Goal: Navigation & Orientation: Find specific page/section

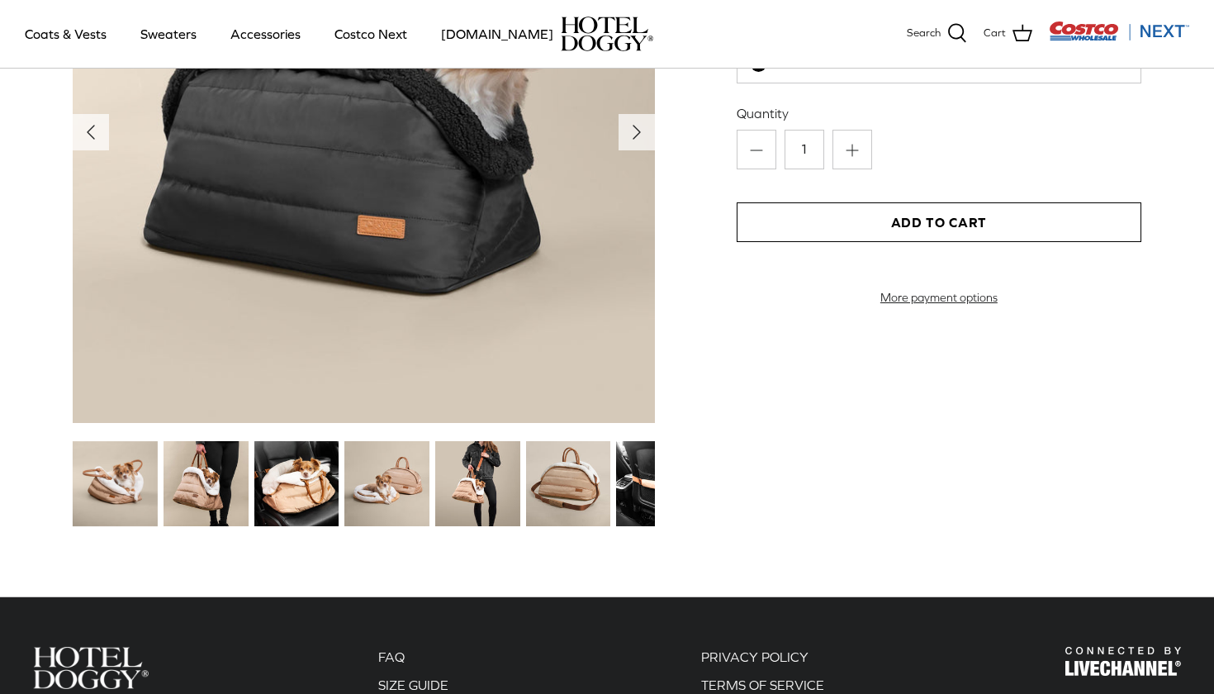
scroll to position [1918, 0]
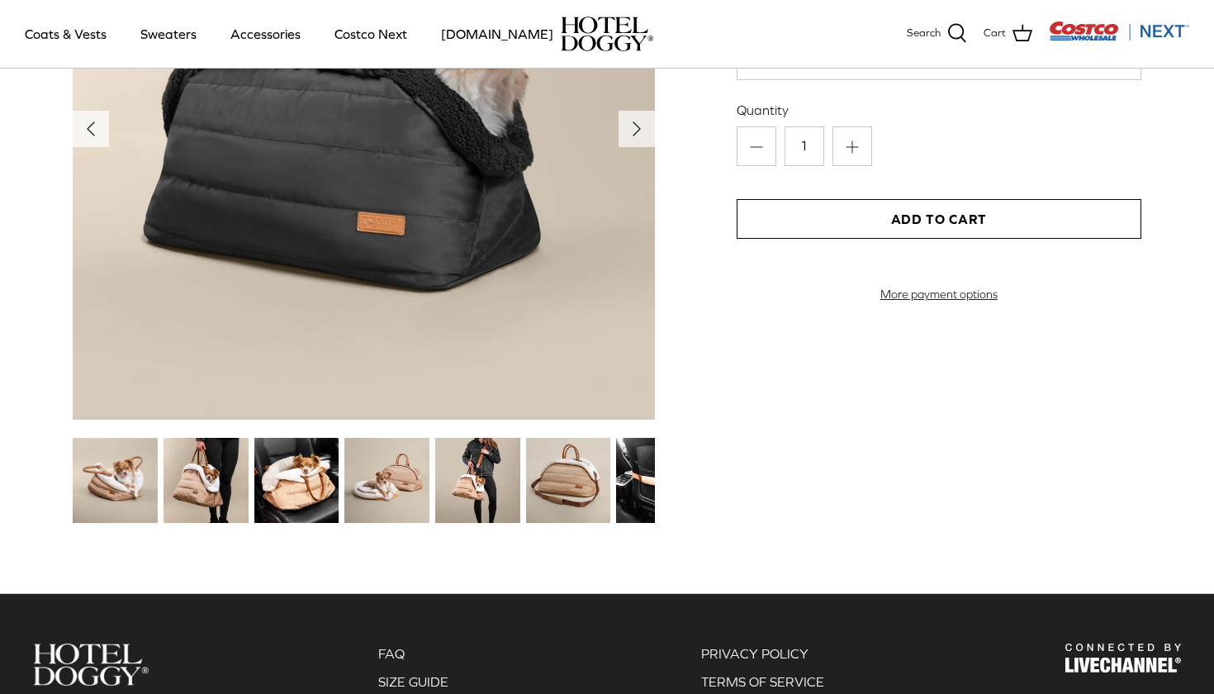
click at [192, 487] on img at bounding box center [205, 480] width 85 height 85
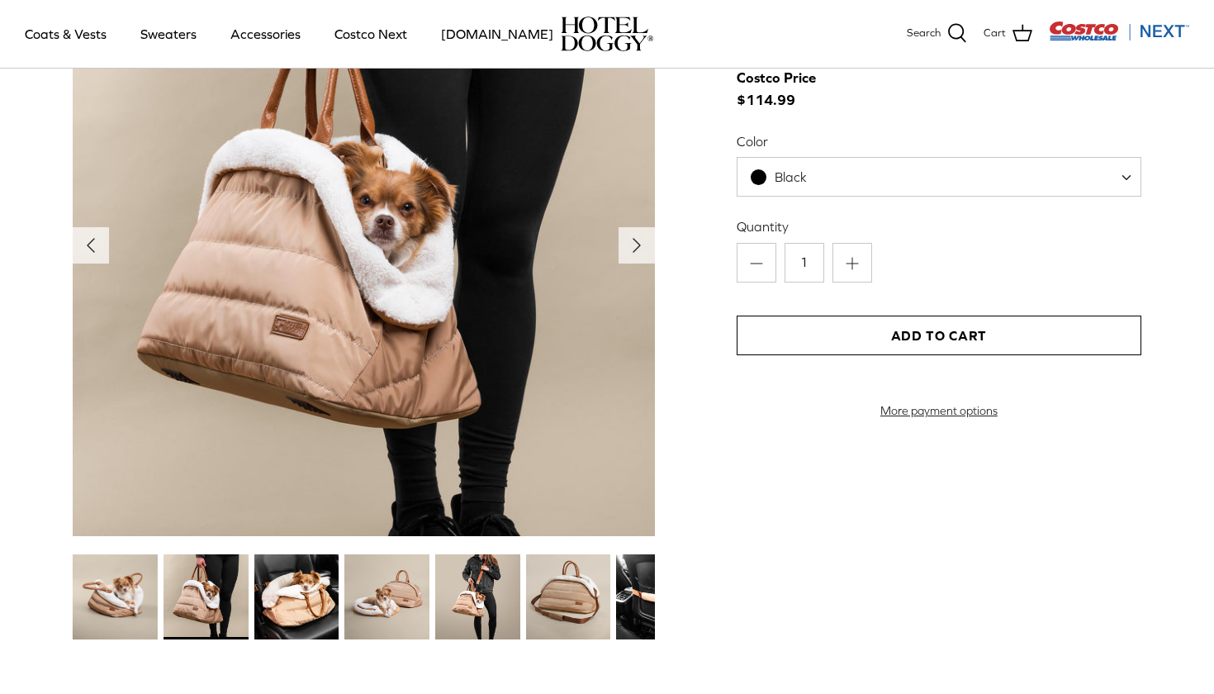
scroll to position [1801, 0]
click at [637, 242] on icon "Right" at bounding box center [636, 246] width 26 height 26
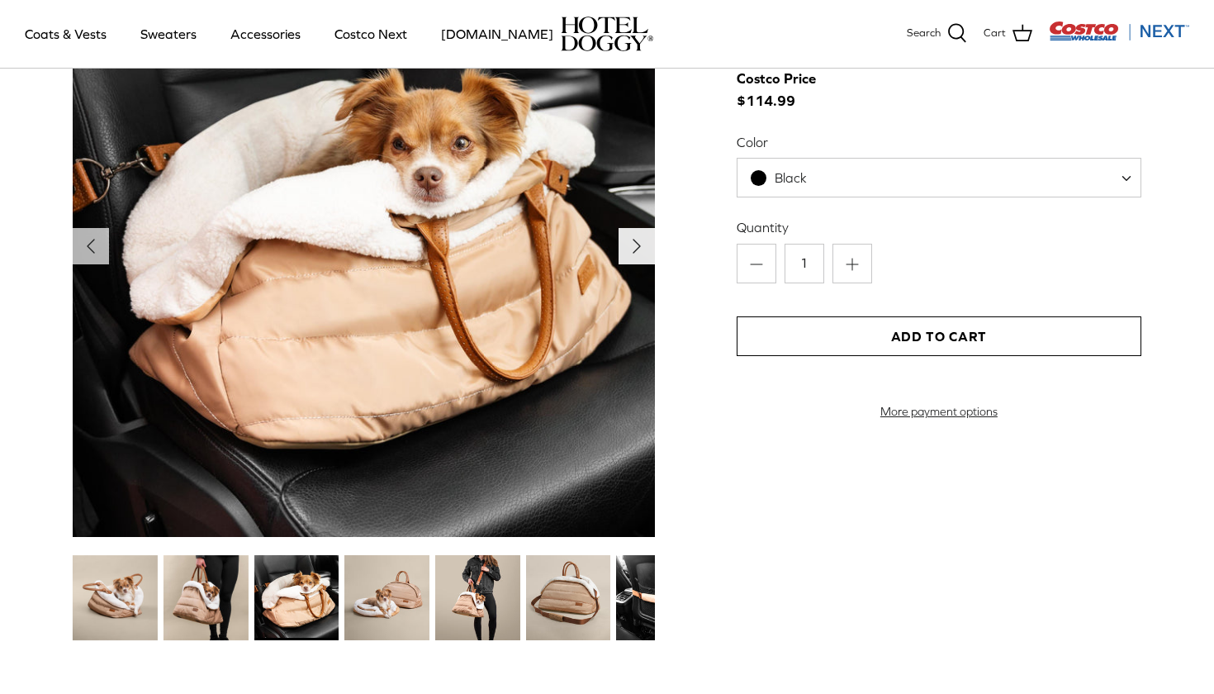
click at [637, 242] on icon "Right" at bounding box center [636, 246] width 26 height 26
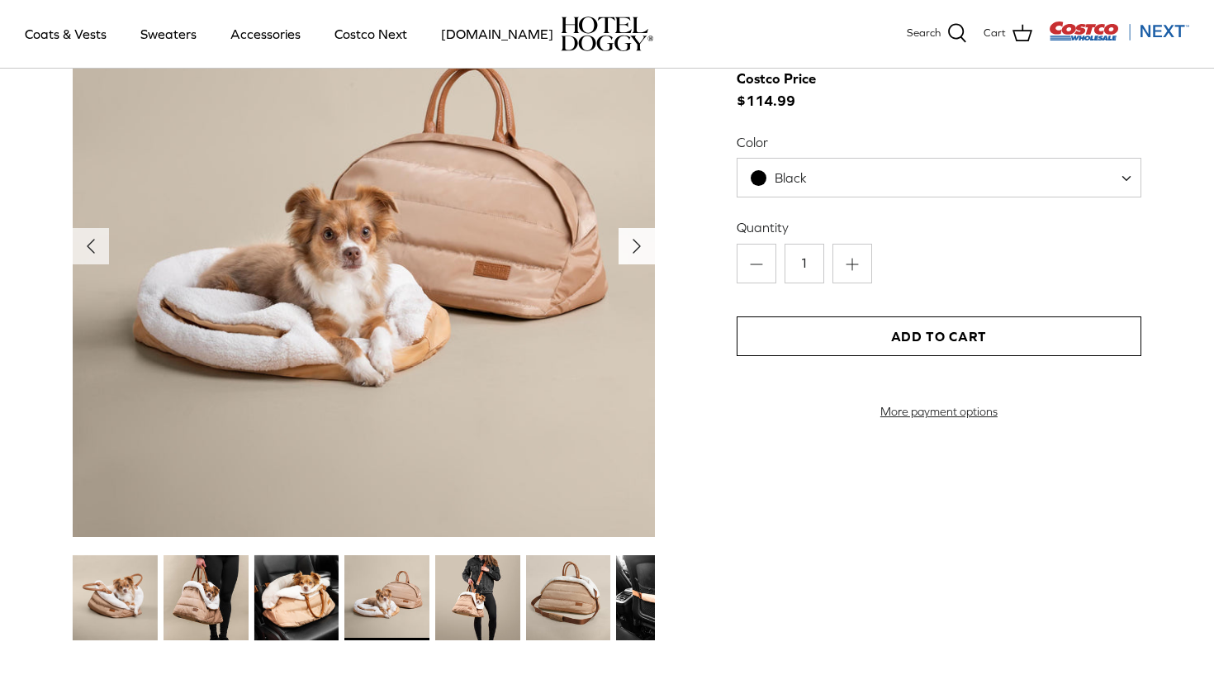
click at [637, 242] on icon "Right" at bounding box center [636, 246] width 26 height 26
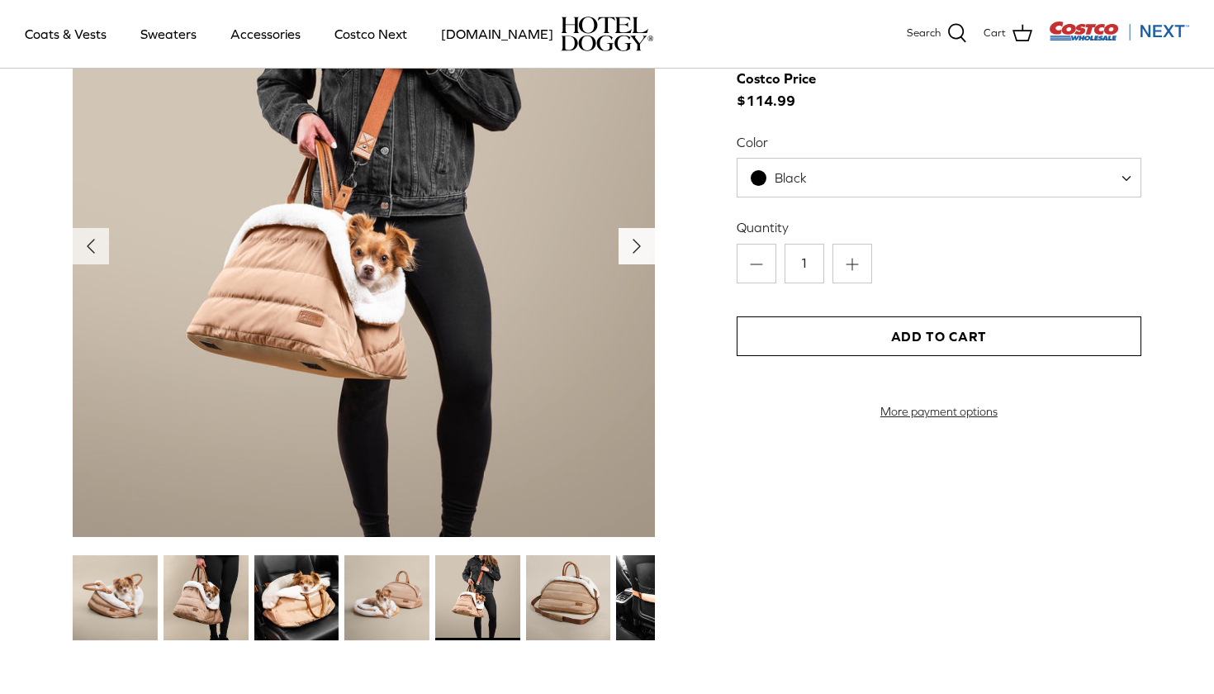
click at [637, 242] on icon "Right" at bounding box center [636, 246] width 26 height 26
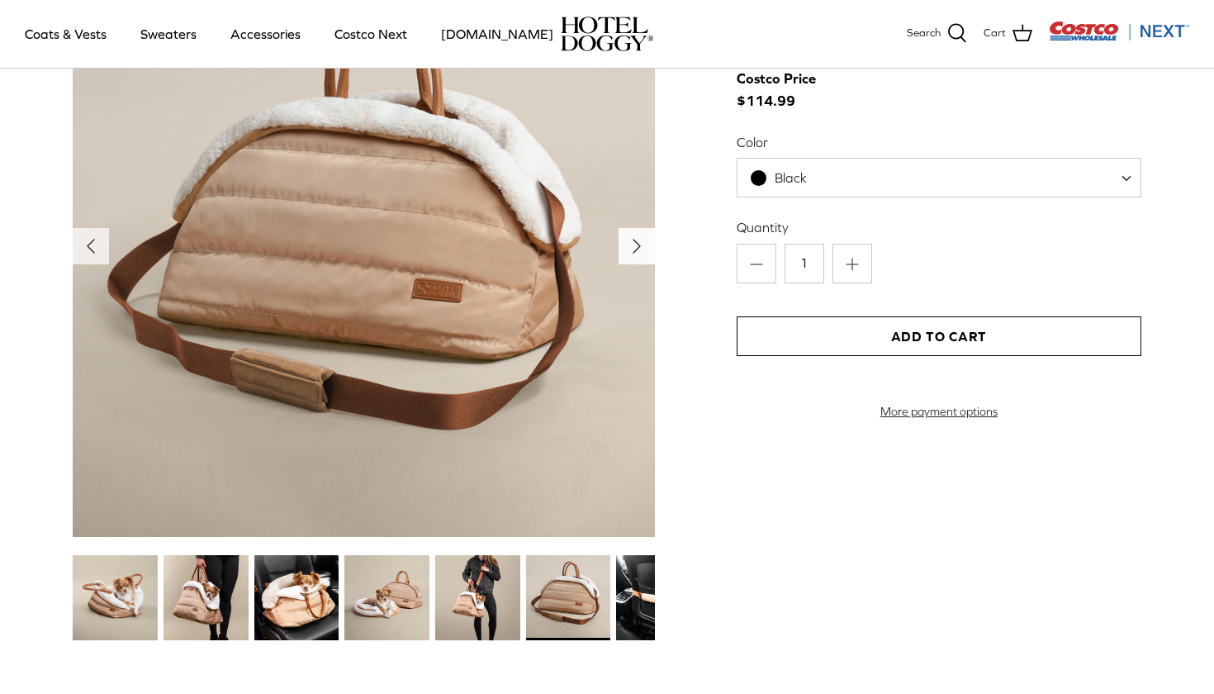
click at [637, 242] on icon "Right" at bounding box center [636, 246] width 26 height 26
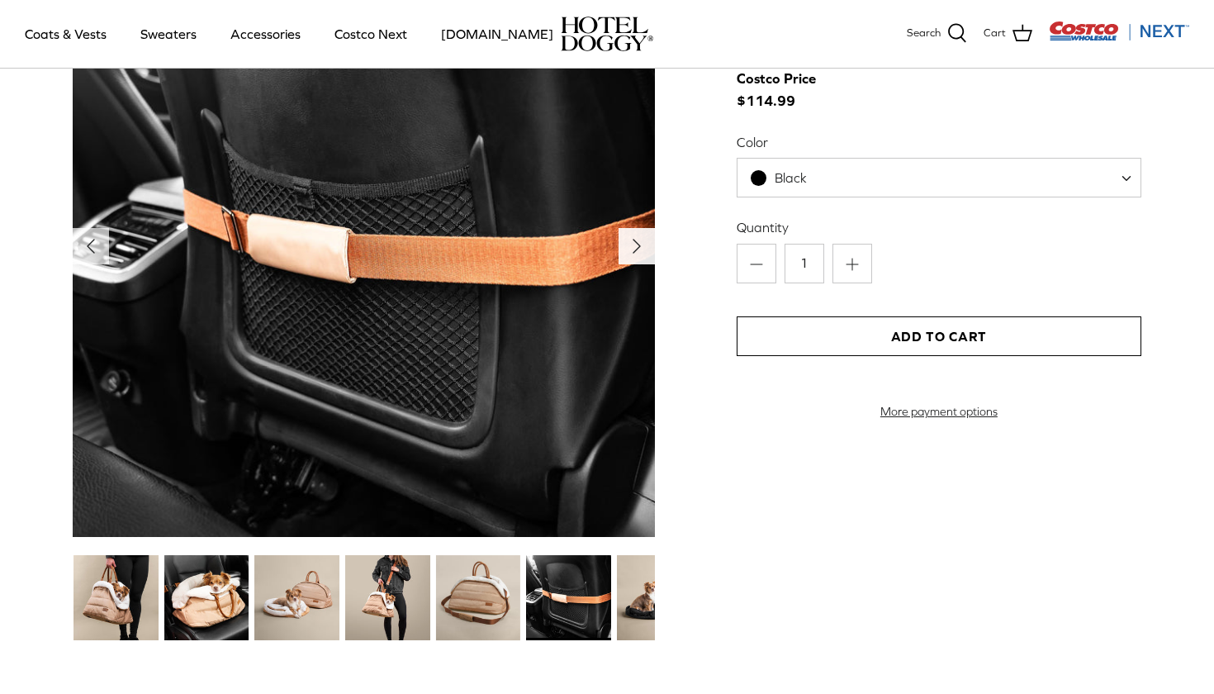
click at [641, 237] on icon "Right" at bounding box center [636, 246] width 26 height 26
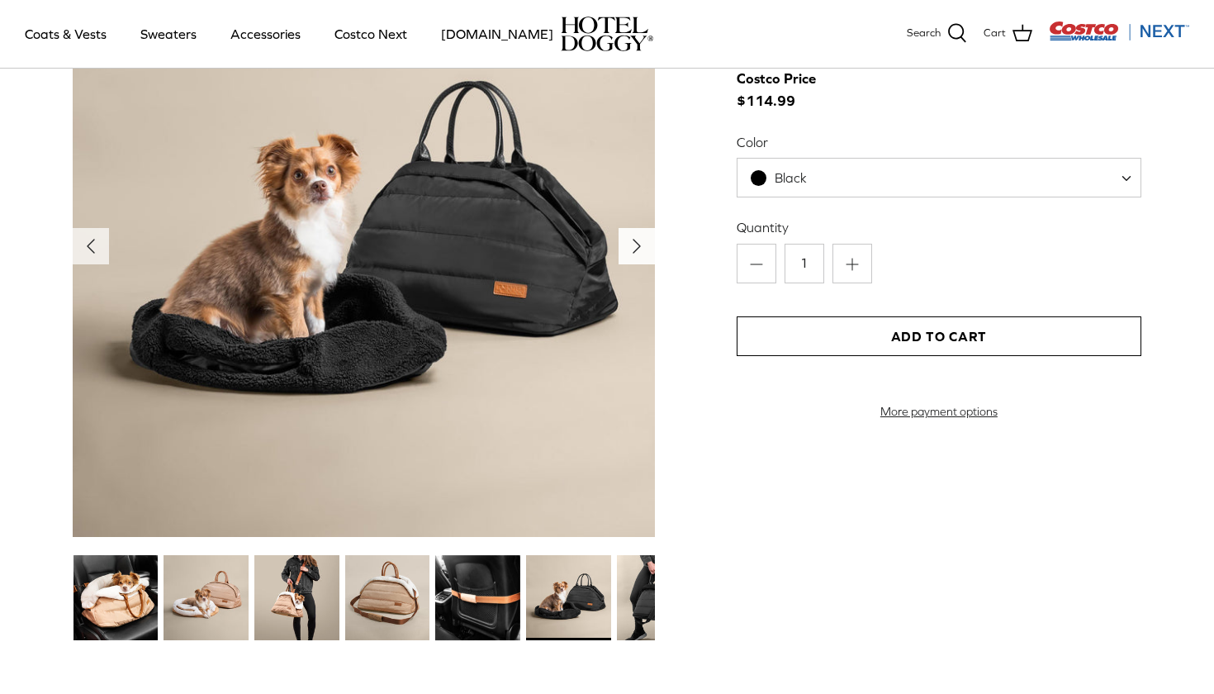
click at [641, 237] on icon "Right" at bounding box center [636, 246] width 26 height 26
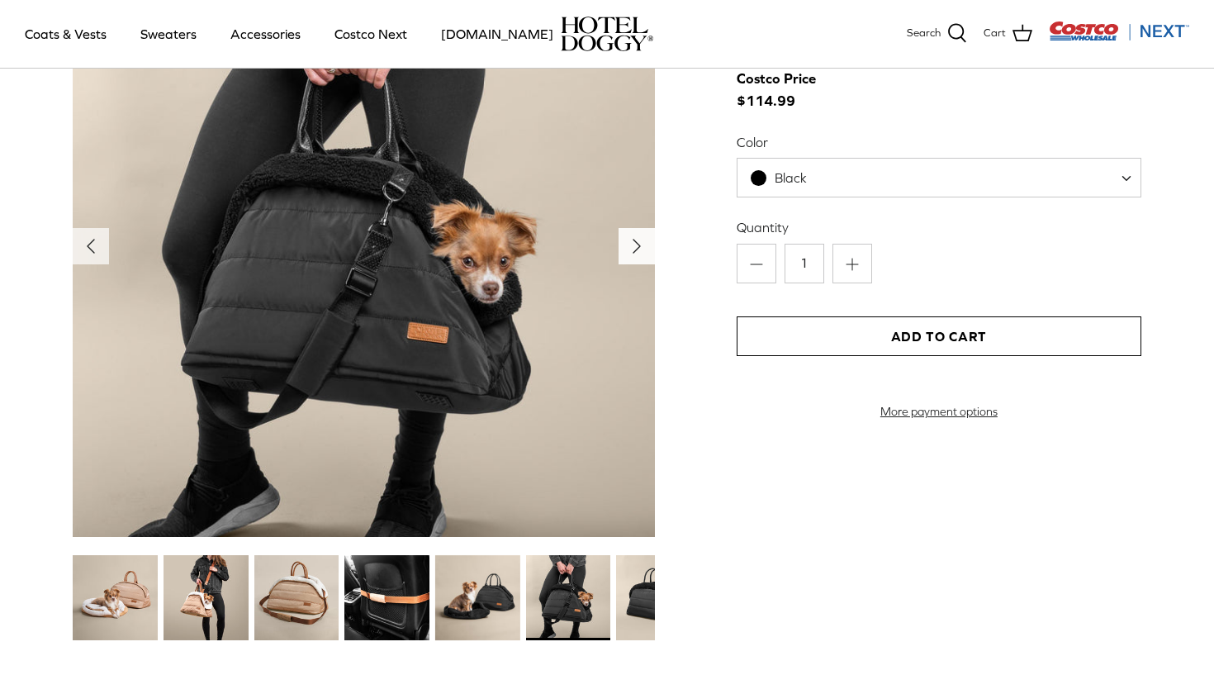
click at [641, 237] on icon "Right" at bounding box center [636, 246] width 26 height 26
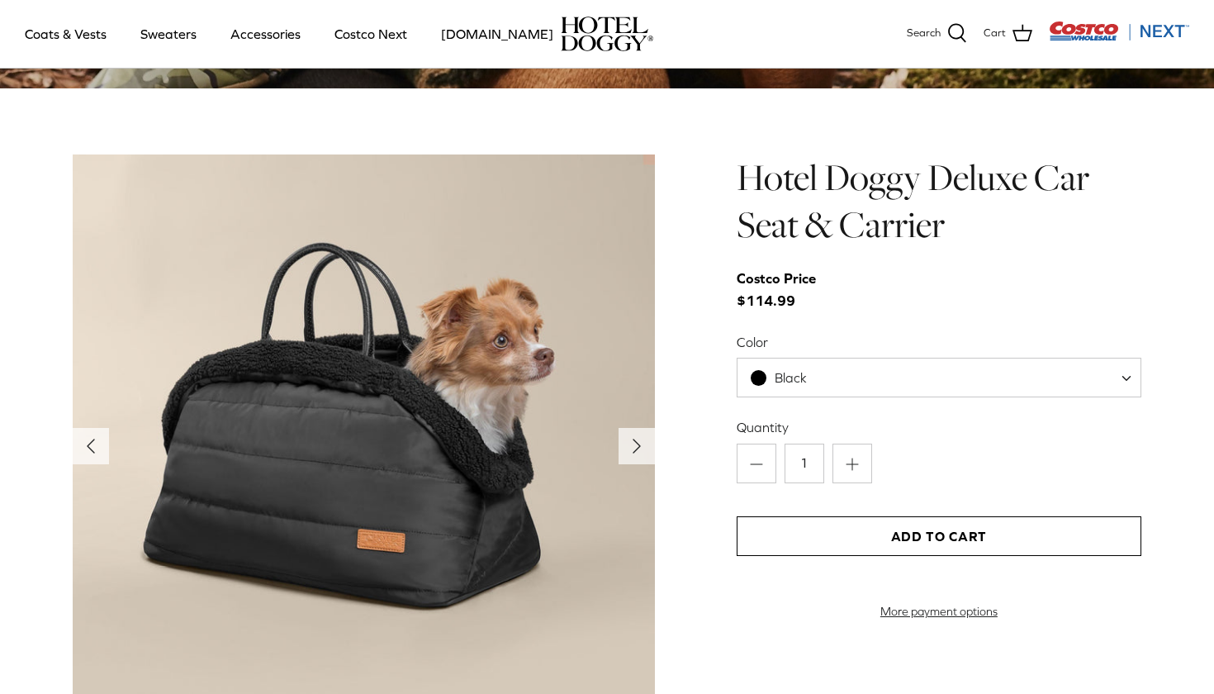
scroll to position [1601, 0]
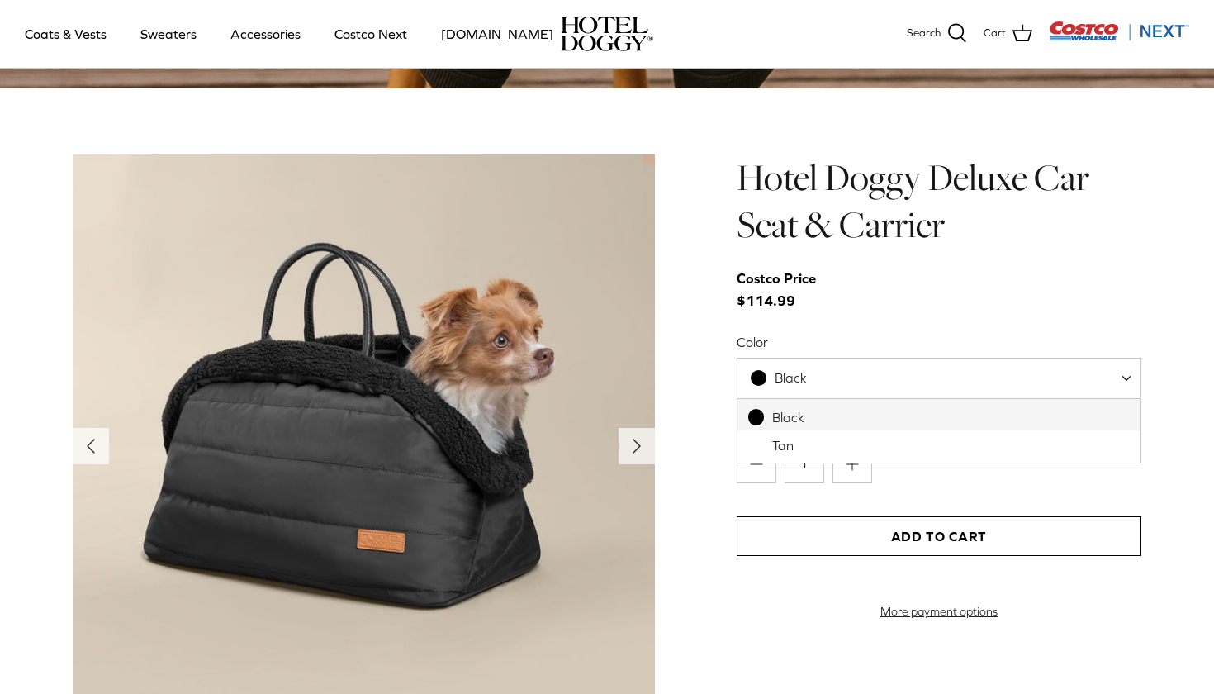
click at [1126, 380] on span at bounding box center [1132, 377] width 17 height 40
select select "Tan"
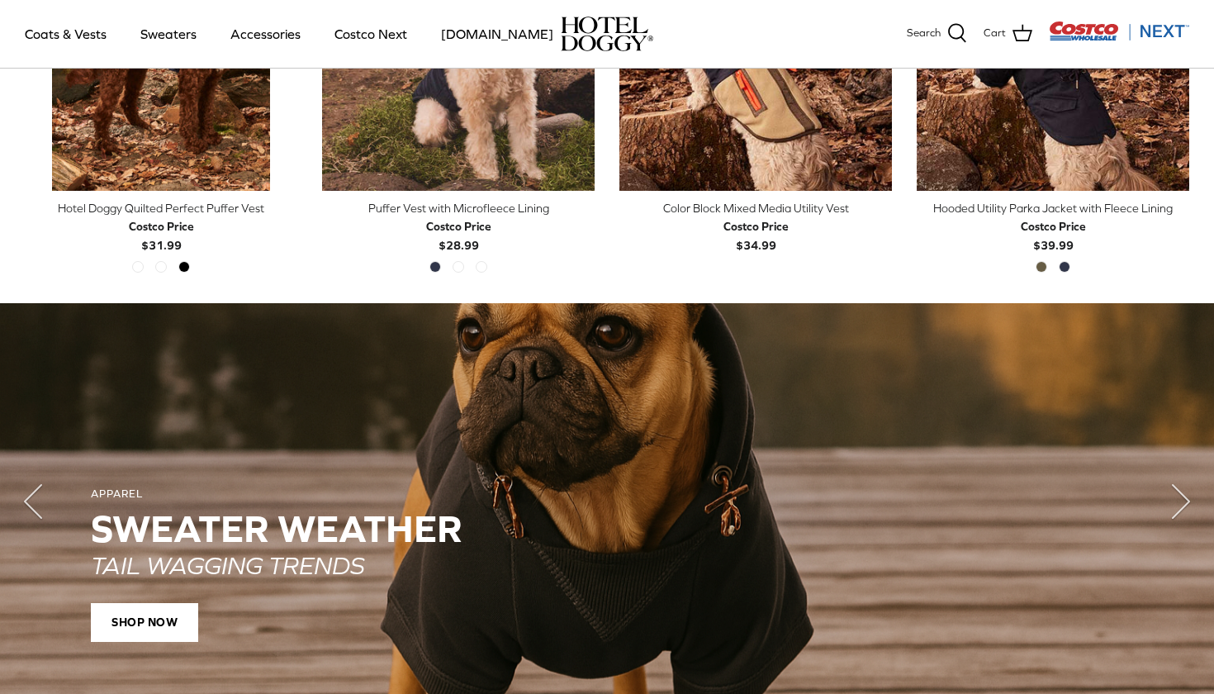
scroll to position [992, 0]
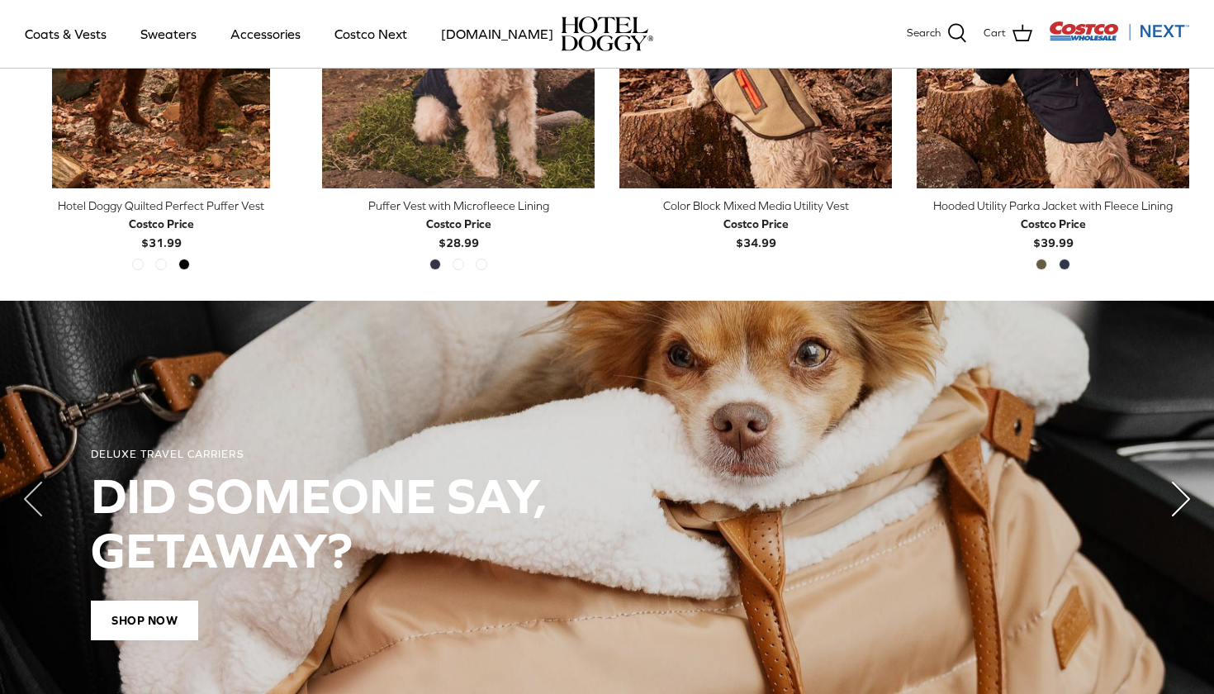
click at [1176, 497] on polyline "Next" at bounding box center [1180, 498] width 17 height 33
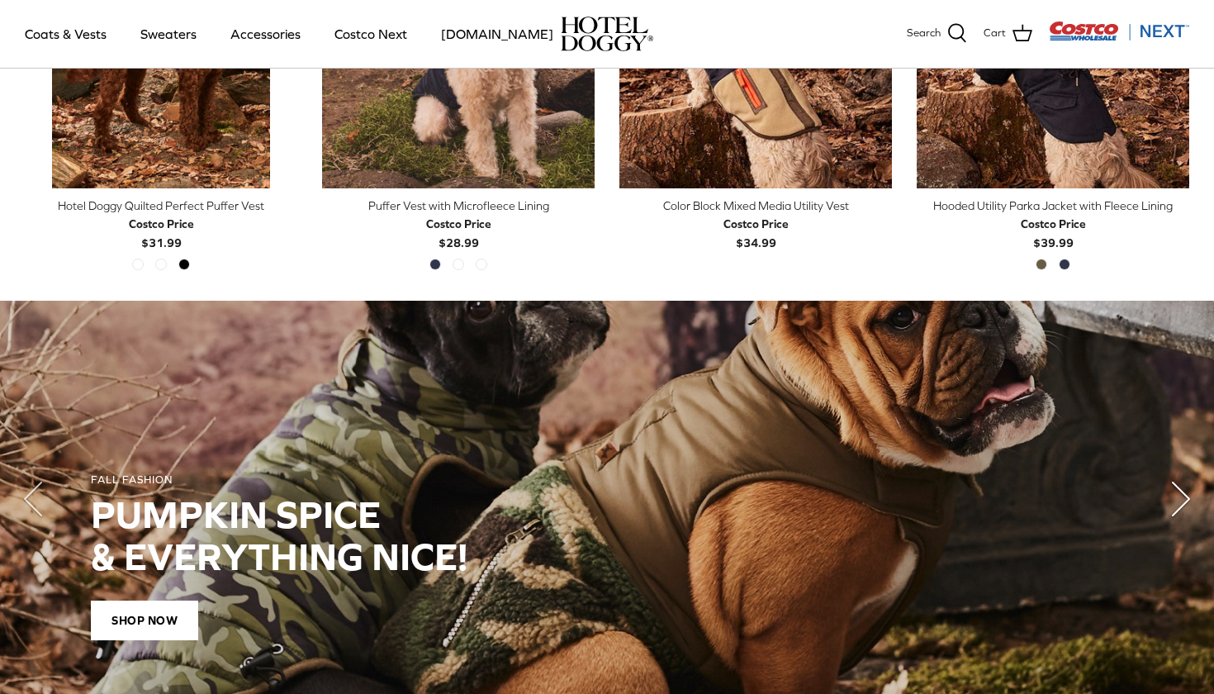
click at [1176, 497] on polyline "Next" at bounding box center [1180, 498] width 17 height 33
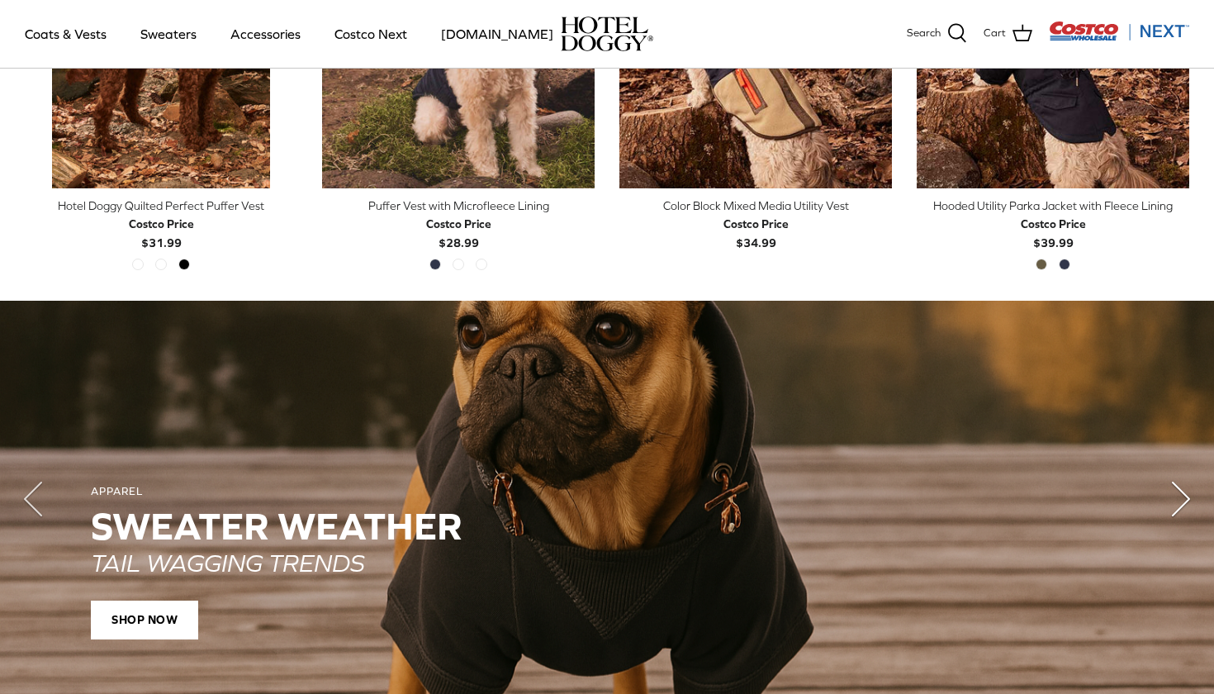
click at [1176, 497] on polyline "Next" at bounding box center [1180, 498] width 17 height 33
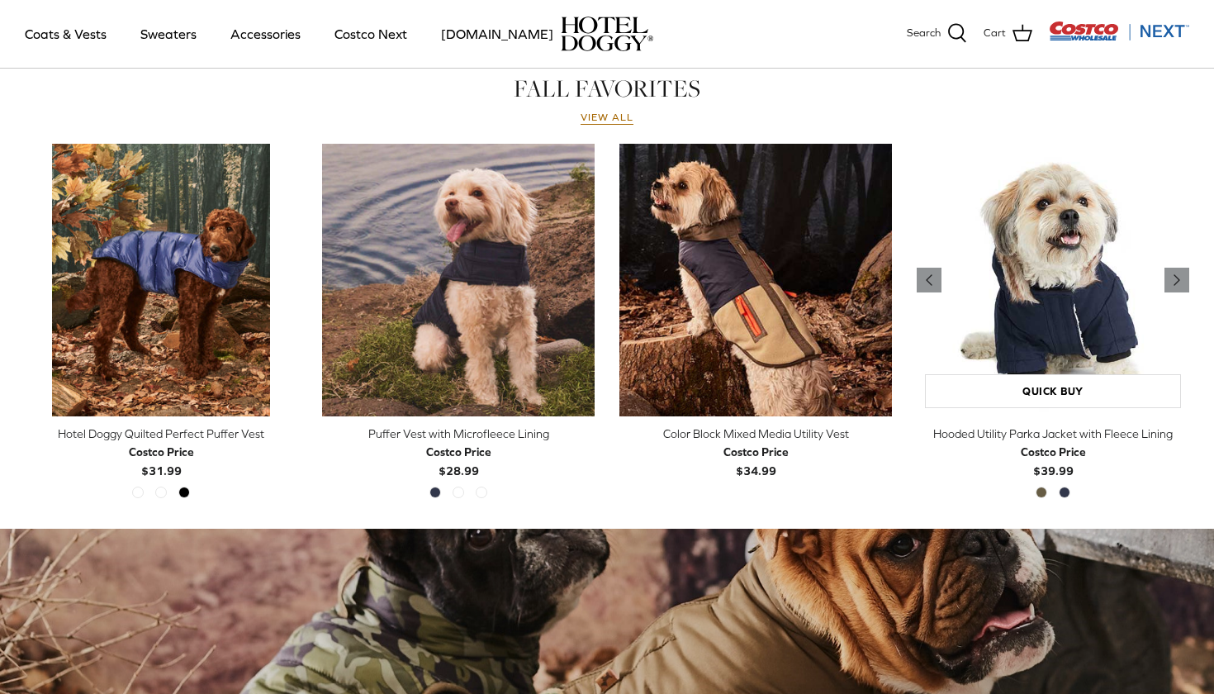
scroll to position [765, 0]
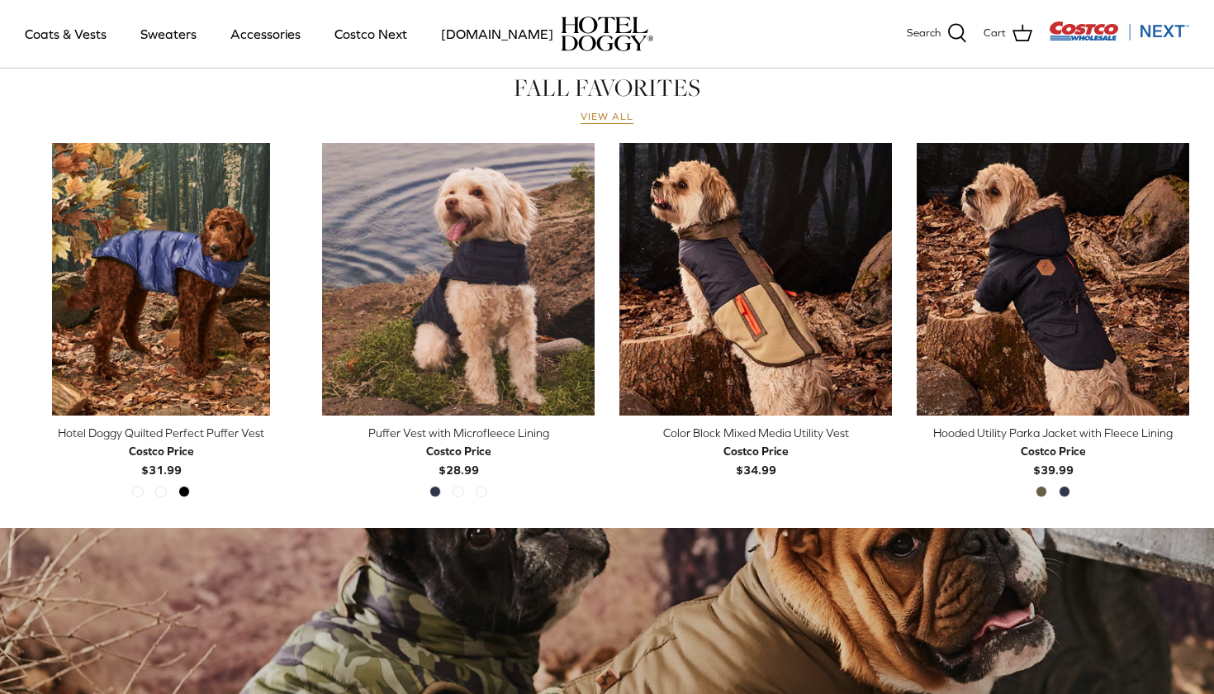
click at [619, 120] on link "View all" at bounding box center [606, 117] width 53 height 13
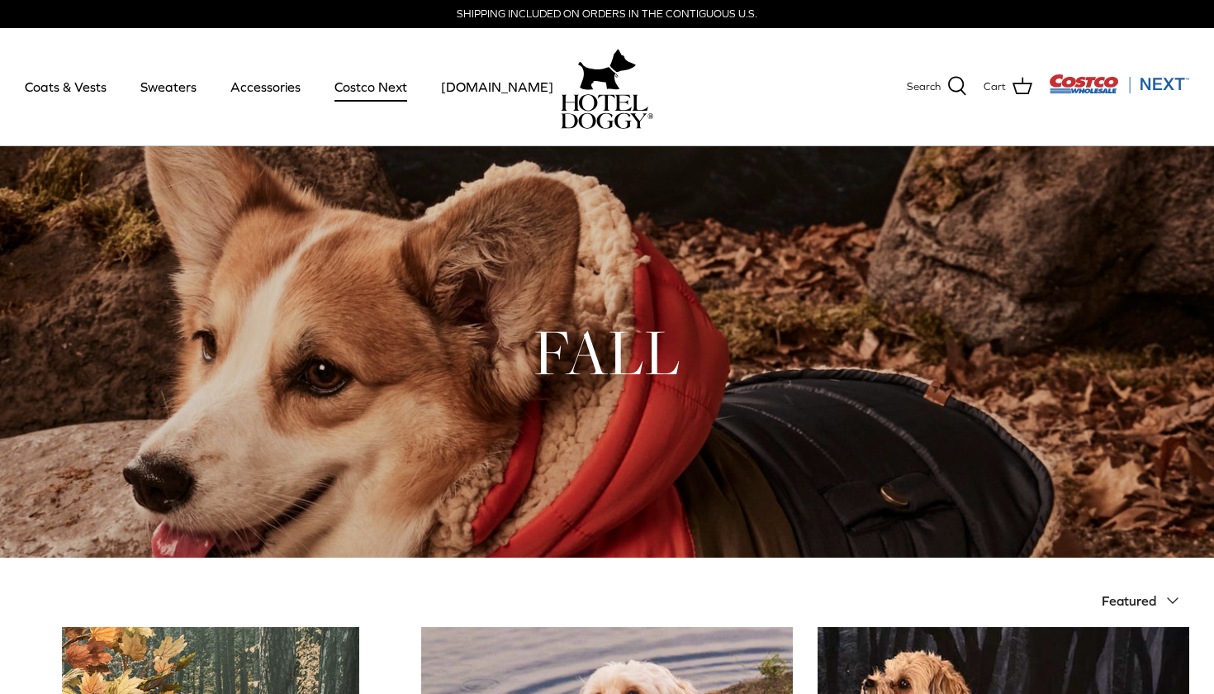
click at [359, 91] on link "Costco Next" at bounding box center [371, 87] width 102 height 56
